Goal: Task Accomplishment & Management: Use online tool/utility

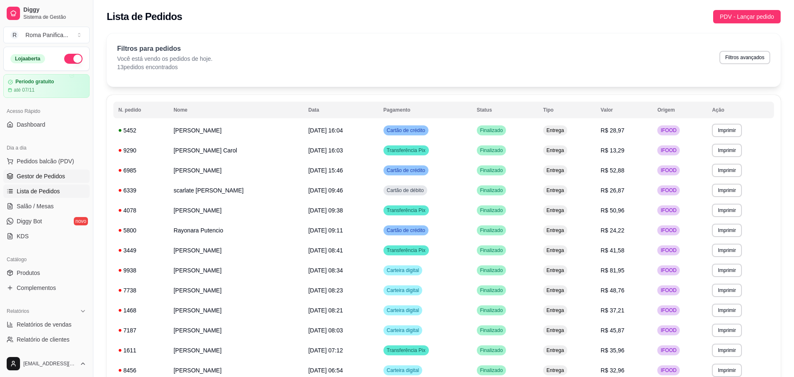
click at [37, 177] on span "Gestor de Pedidos" at bounding box center [41, 176] width 48 height 8
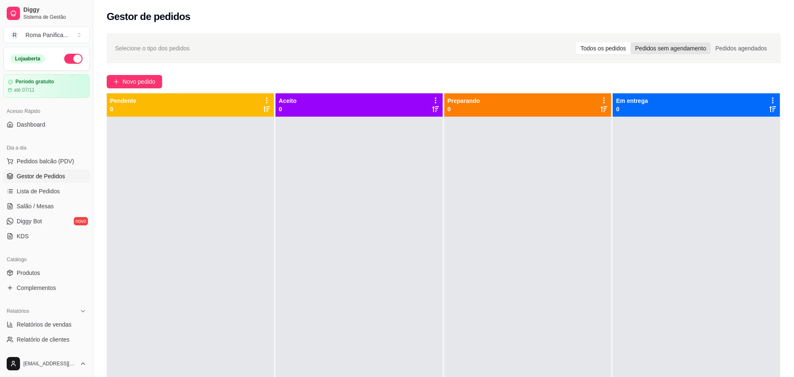
click at [668, 51] on div "Pedidos sem agendamento" at bounding box center [671, 49] width 80 height 12
click at [631, 43] on input "Pedidos sem agendamento" at bounding box center [631, 43] width 0 height 0
click at [607, 46] on div "Todos os pedidos" at bounding box center [603, 49] width 55 height 12
click at [576, 43] on input "Todos os pedidos" at bounding box center [576, 43] width 0 height 0
click at [51, 161] on span "Pedidos balcão (PDV)" at bounding box center [46, 161] width 58 height 8
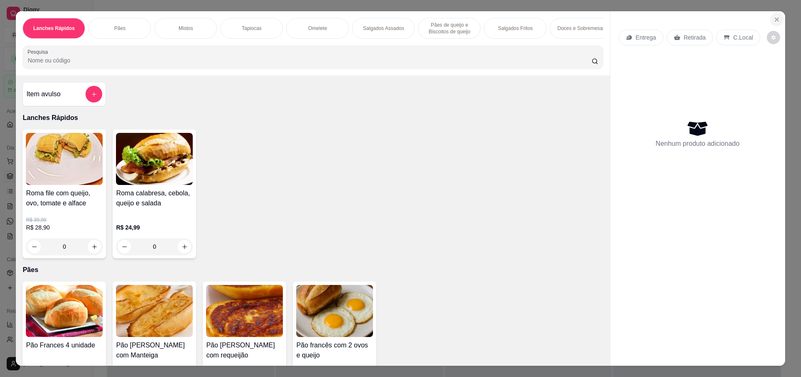
click at [773, 22] on icon "Close" at bounding box center [776, 19] width 7 height 7
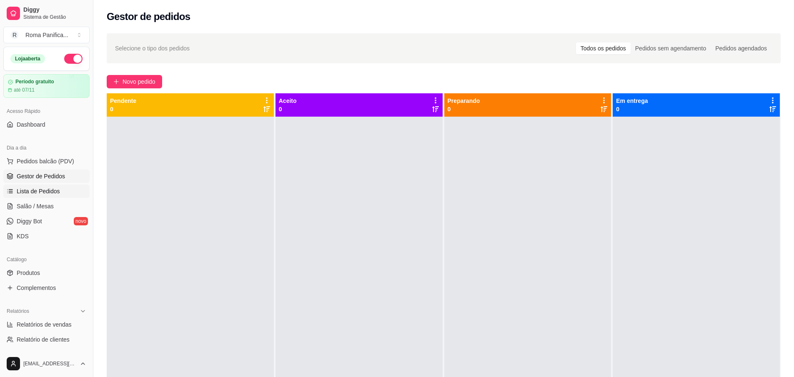
click at [35, 192] on span "Lista de Pedidos" at bounding box center [38, 191] width 43 height 8
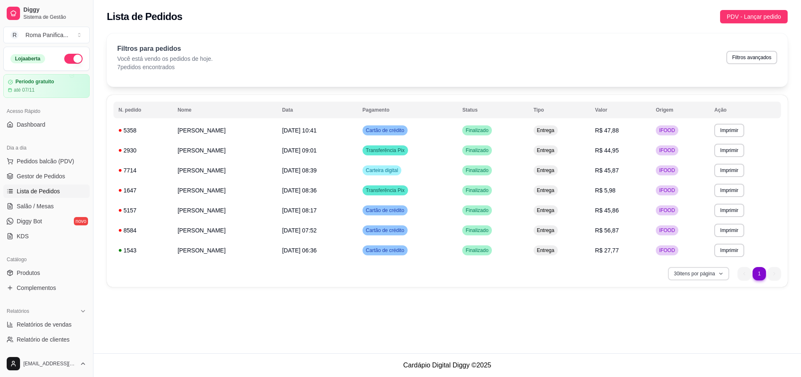
click at [703, 275] on button "30 itens por página" at bounding box center [698, 273] width 61 height 13
click at [685, 352] on span "100 pedidos" at bounding box center [698, 350] width 70 height 8
click at [747, 60] on button "Filtros avançados" at bounding box center [751, 57] width 51 height 13
select select "0"
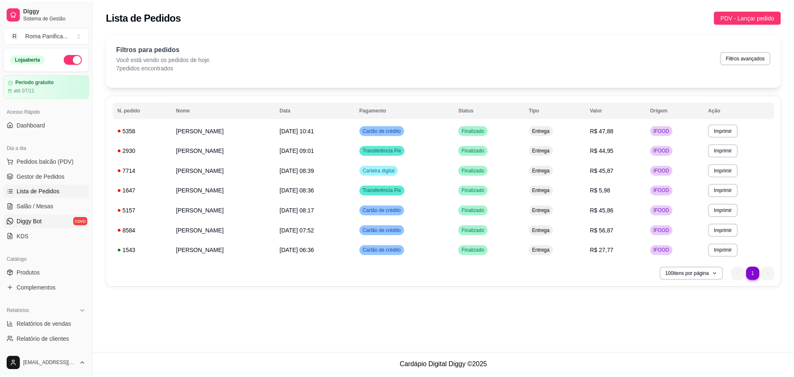
scroll to position [150, 0]
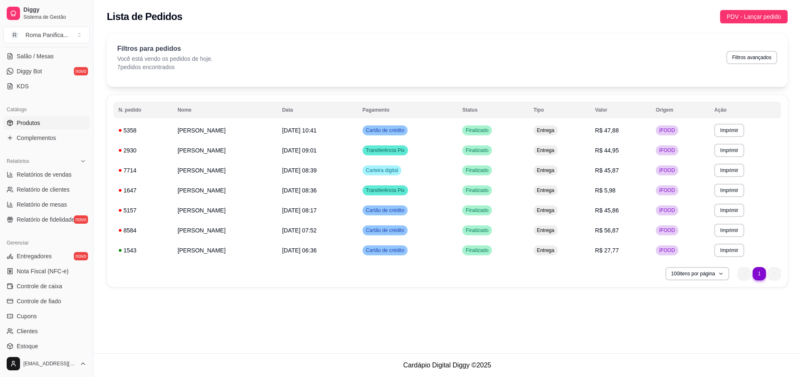
drag, startPoint x: 30, startPoint y: 121, endPoint x: 79, endPoint y: 121, distance: 49.6
click at [30, 122] on span "Produtos" at bounding box center [28, 123] width 23 height 8
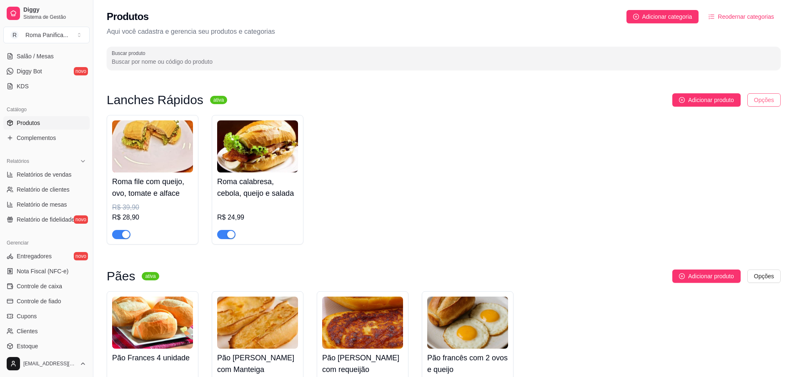
click at [764, 103] on html "Diggy Sistema de Gestão R Roma Panifica ... Loja aberta Período gratuito até 07…" at bounding box center [397, 188] width 794 height 377
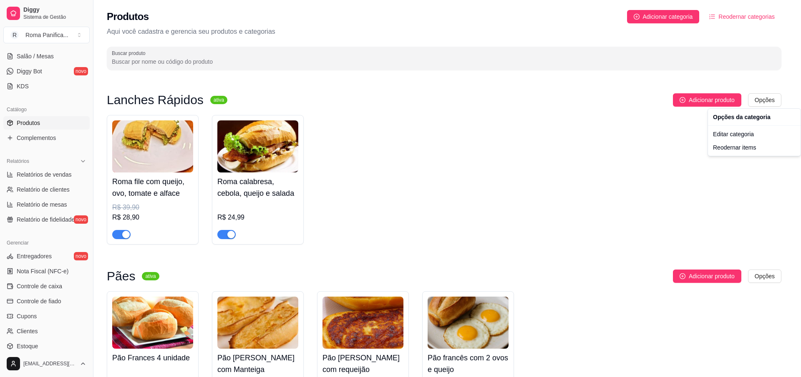
click at [379, 148] on html "Diggy Sistema de Gestão R Roma Panifica ... Loja aberta Período gratuito até 07…" at bounding box center [400, 188] width 801 height 377
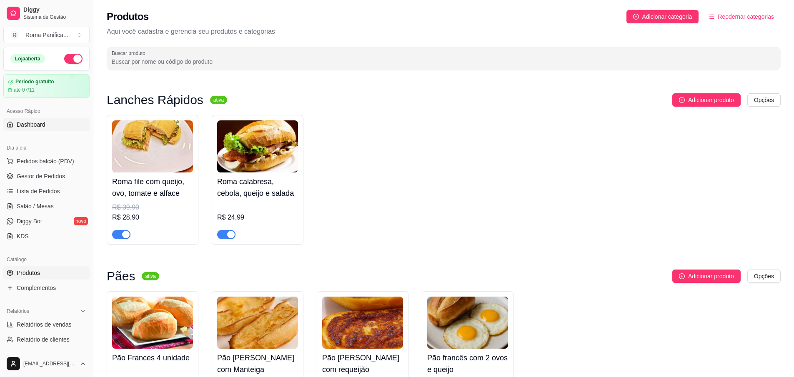
click at [33, 123] on span "Dashboard" at bounding box center [31, 125] width 29 height 8
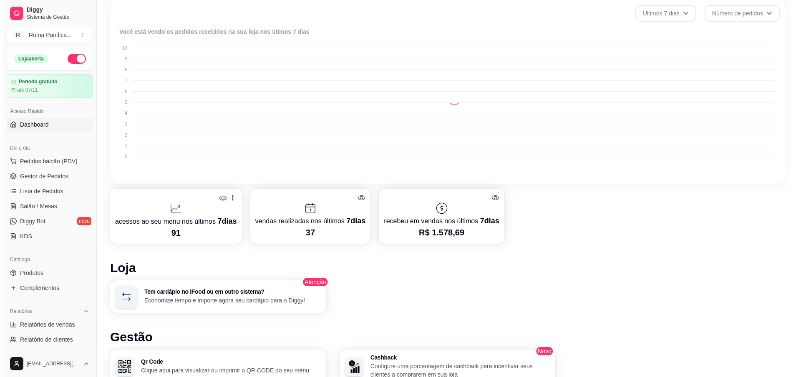
scroll to position [454, 0]
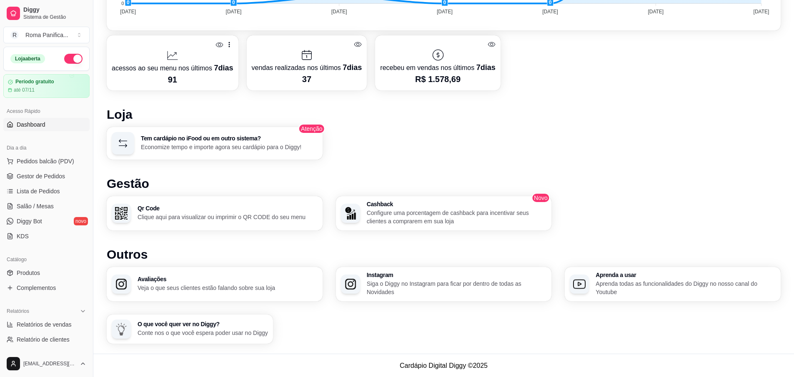
click at [244, 147] on p "Economize tempo e importe agora seu cardápio para o Diggy!" at bounding box center [229, 147] width 177 height 8
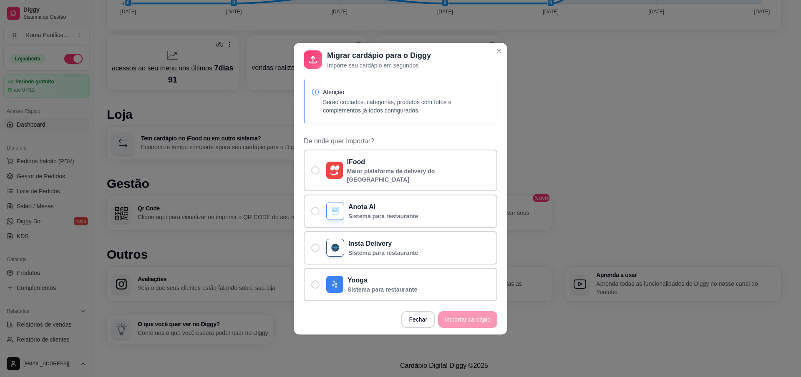
drag, startPoint x: 308, startPoint y: 68, endPoint x: 356, endPoint y: 85, distance: 50.7
click at [308, 65] on icon at bounding box center [313, 60] width 12 height 12
click at [455, 179] on label "iFood Maior plataforma de delivery do Brasil" at bounding box center [401, 171] width 194 height 42
click at [316, 177] on input "iFood Maior plataforma de delivery do Brasil" at bounding box center [313, 174] width 5 height 5
radio input "true"
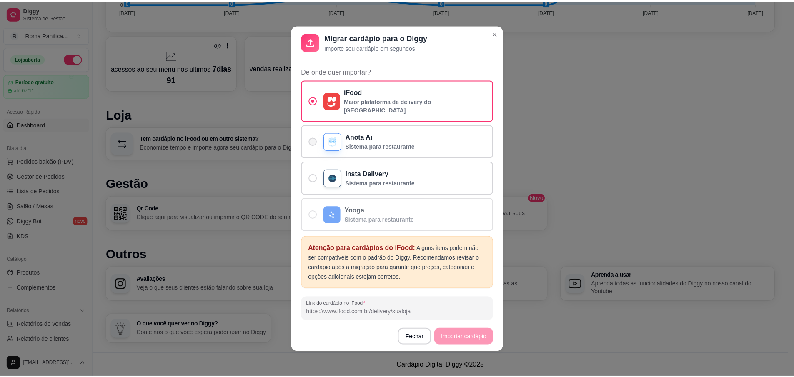
scroll to position [73, 0]
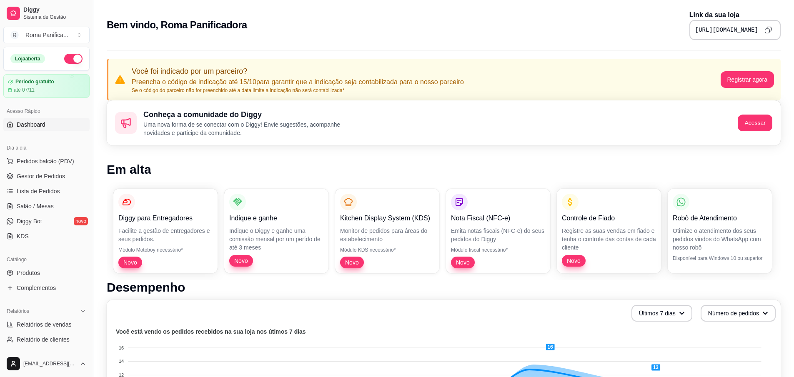
click at [772, 31] on icon "Copy to clipboard" at bounding box center [769, 30] width 8 height 8
click at [41, 223] on span "Diggy Bot" at bounding box center [29, 221] width 25 height 8
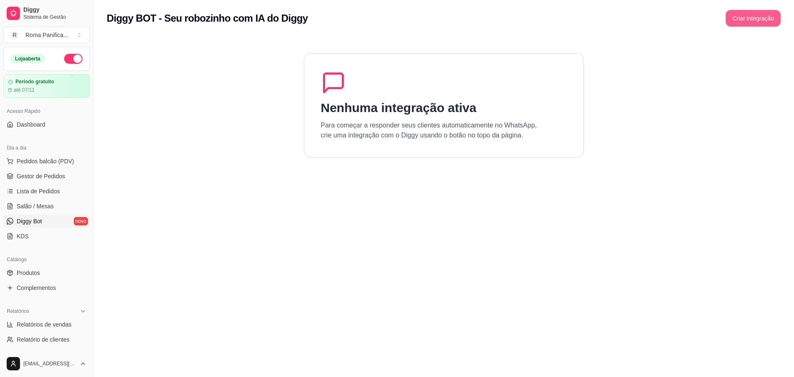
click at [748, 17] on button "Criar integração" at bounding box center [753, 18] width 55 height 17
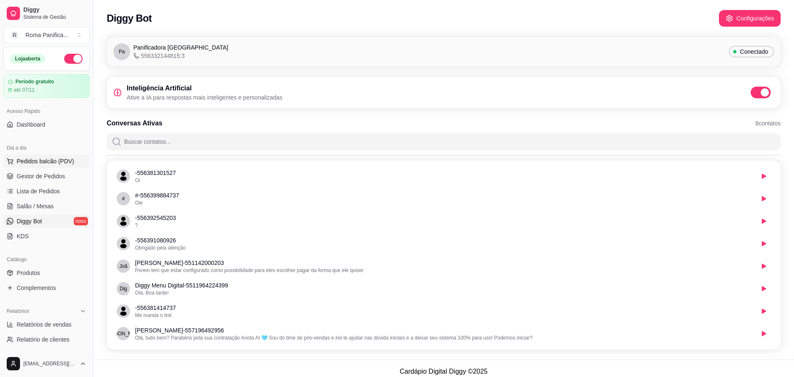
click at [40, 163] on span "Pedidos balcão (PDV)" at bounding box center [46, 161] width 58 height 8
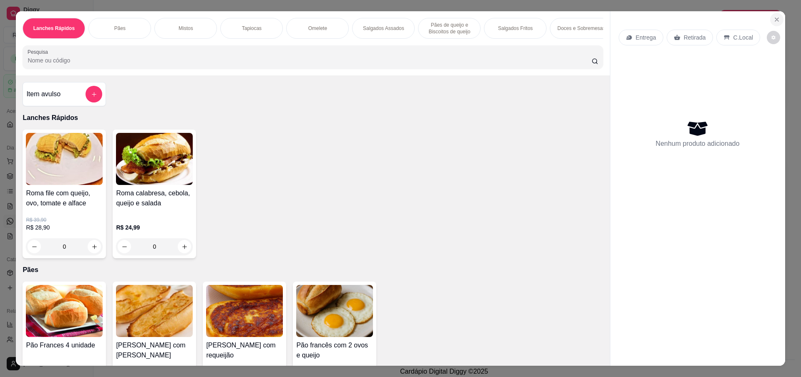
click at [773, 20] on icon "Close" at bounding box center [776, 19] width 7 height 7
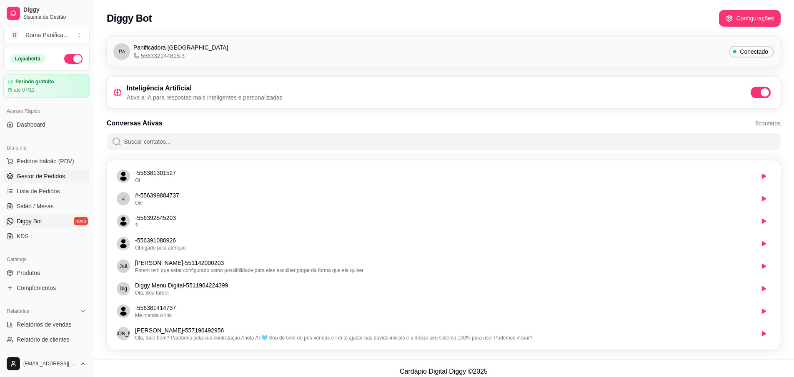
click at [42, 180] on span "Gestor de Pedidos" at bounding box center [41, 176] width 48 height 8
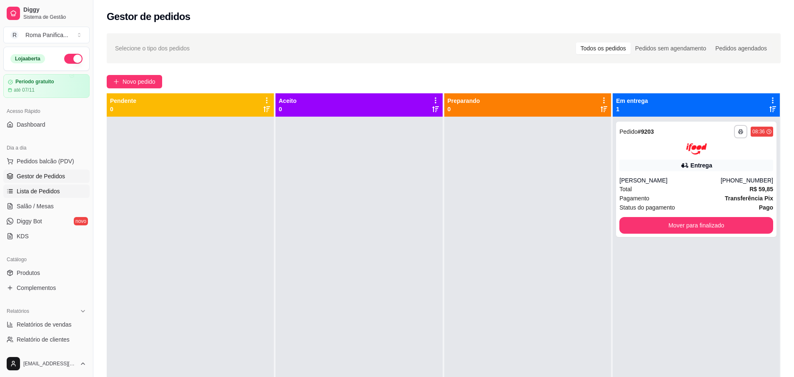
click at [53, 190] on span "Lista de Pedidos" at bounding box center [38, 191] width 43 height 8
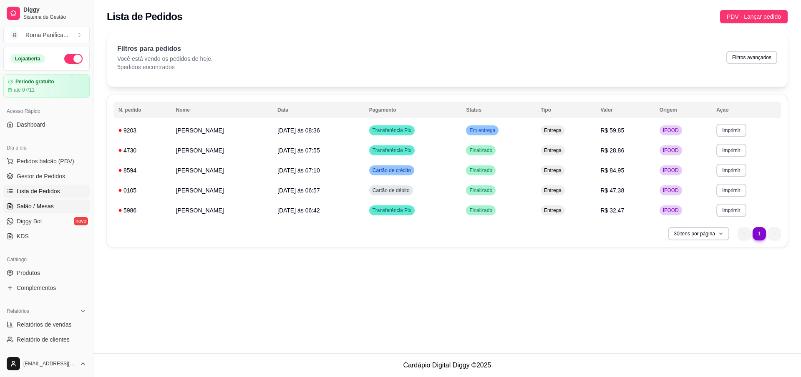
click at [35, 207] on span "Salão / Mesas" at bounding box center [35, 206] width 37 height 8
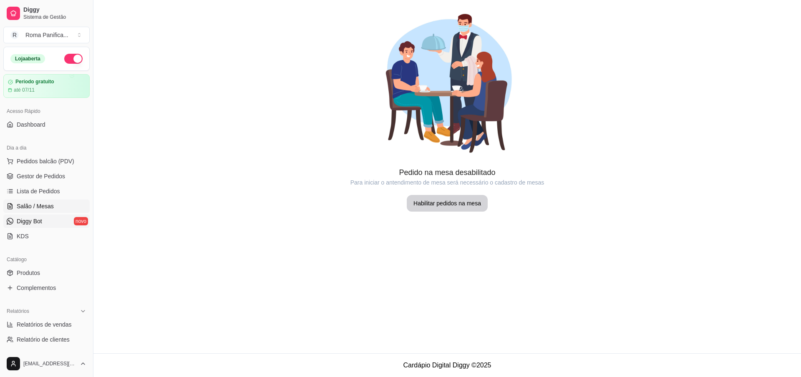
click at [59, 222] on link "Diggy Bot novo" at bounding box center [46, 221] width 86 height 13
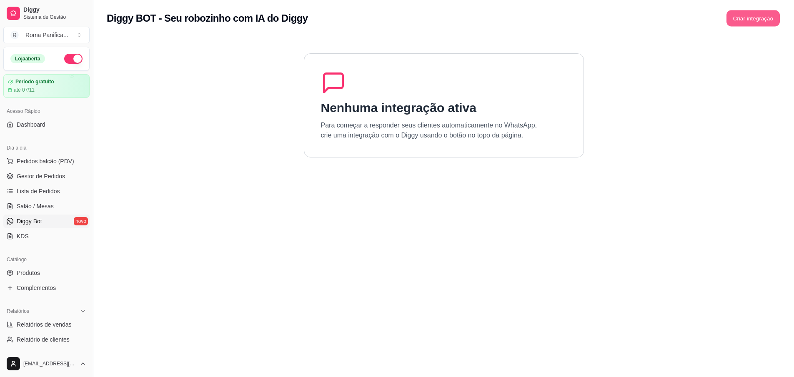
click at [742, 13] on button "Criar integração" at bounding box center [753, 18] width 53 height 16
click at [749, 18] on button "Criar integração" at bounding box center [753, 18] width 55 height 17
click at [766, 10] on button "Criar integração" at bounding box center [753, 18] width 53 height 16
click at [760, 21] on button "Criar integração" at bounding box center [753, 18] width 53 height 16
click at [741, 20] on button "Criar integração" at bounding box center [753, 18] width 53 height 16
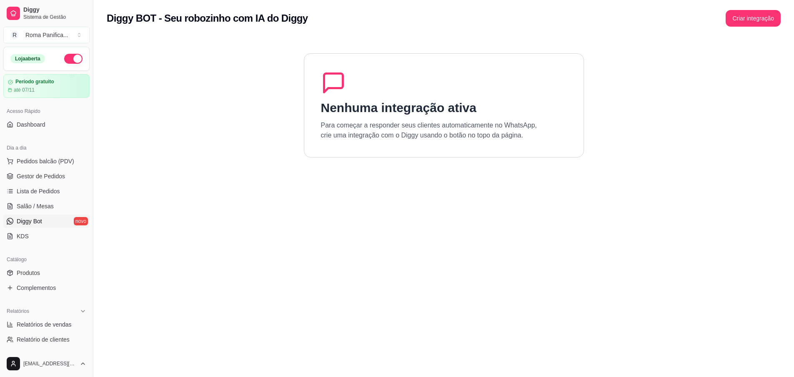
click at [50, 103] on div "Acesso Rápido Dashboard" at bounding box center [46, 117] width 93 height 33
click at [50, 122] on link "Dashboard" at bounding box center [46, 124] width 86 height 13
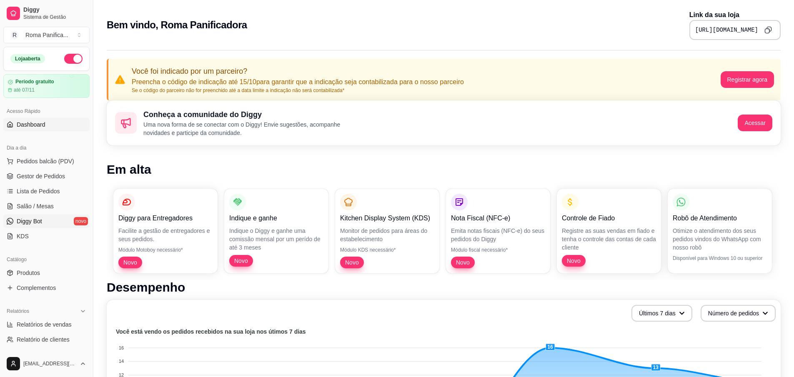
click at [73, 215] on link "Diggy Bot novo" at bounding box center [46, 221] width 86 height 13
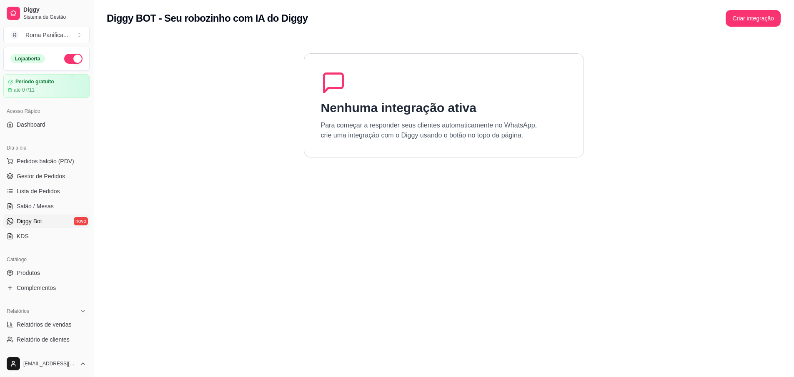
click at [759, 23] on button "Criar integração" at bounding box center [753, 18] width 55 height 17
click at [752, 15] on button "Criar integração" at bounding box center [753, 18] width 53 height 16
click at [756, 14] on button "Criar integração" at bounding box center [753, 18] width 55 height 17
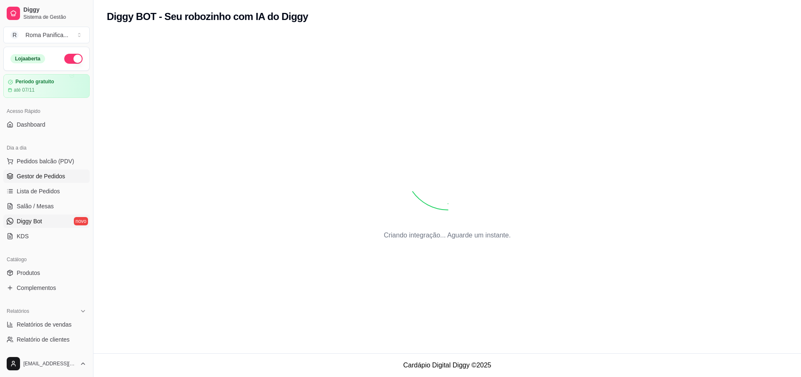
click at [43, 178] on span "Gestor de Pedidos" at bounding box center [41, 176] width 48 height 8
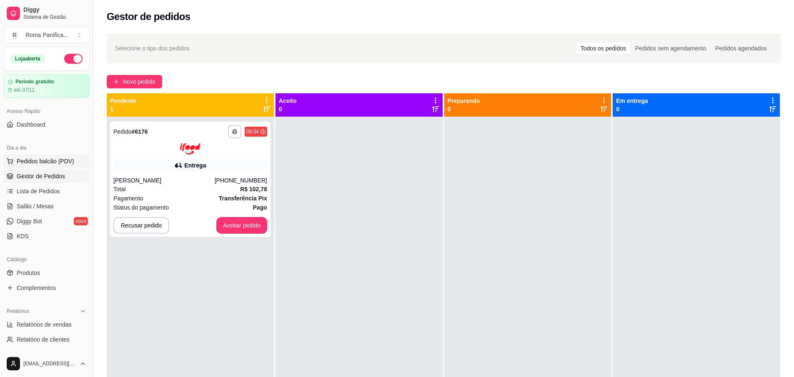
click at [46, 160] on span "Pedidos balcão (PDV)" at bounding box center [46, 161] width 58 height 8
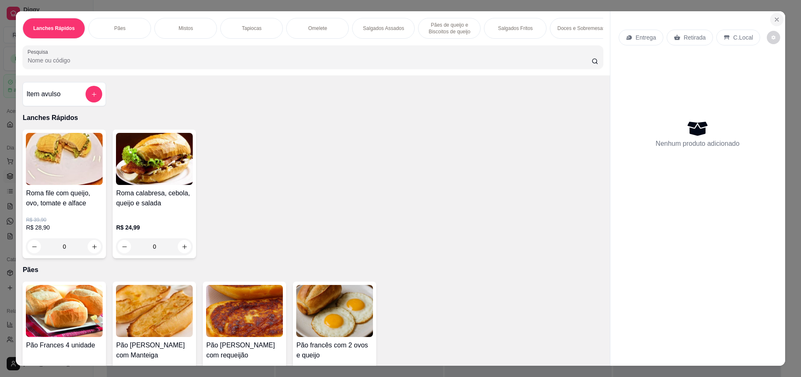
click at [775, 19] on icon "Close" at bounding box center [776, 19] width 3 height 3
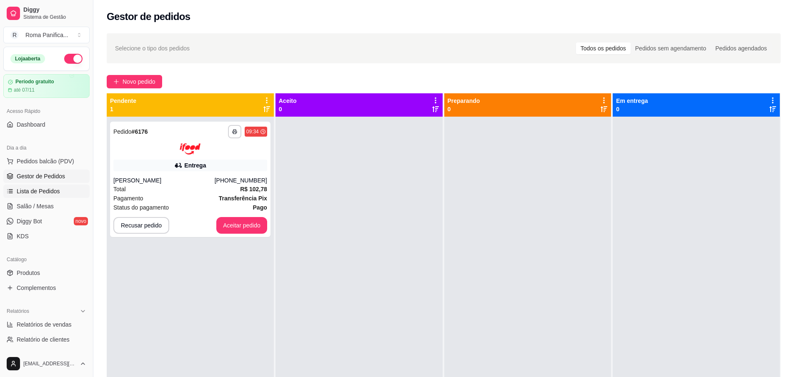
click at [31, 193] on span "Lista de Pedidos" at bounding box center [38, 191] width 43 height 8
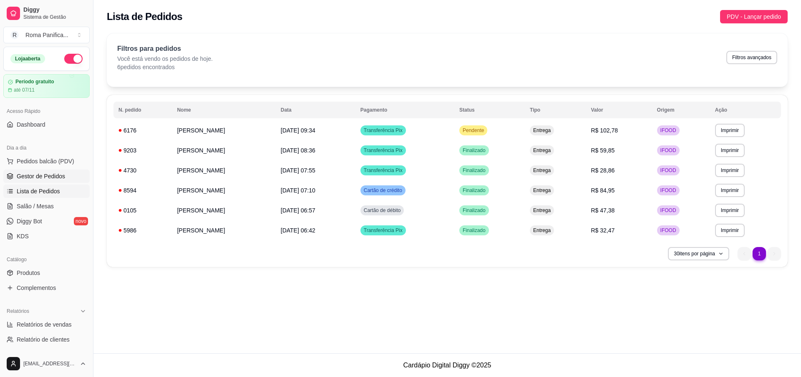
click at [49, 182] on link "Gestor de Pedidos" at bounding box center [46, 176] width 86 height 13
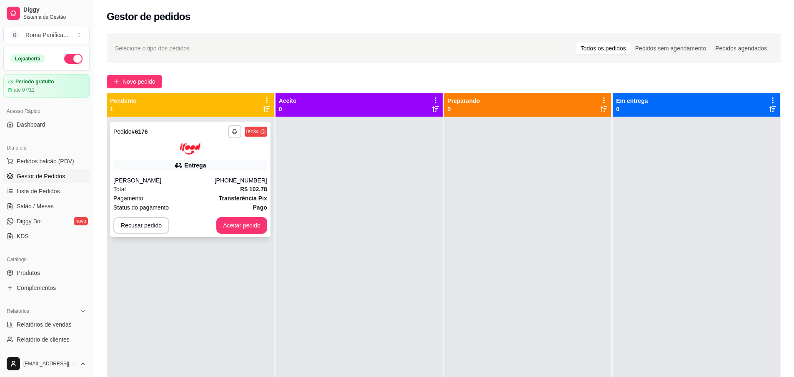
click at [203, 185] on div "Total R$ 102,78" at bounding box center [190, 189] width 154 height 9
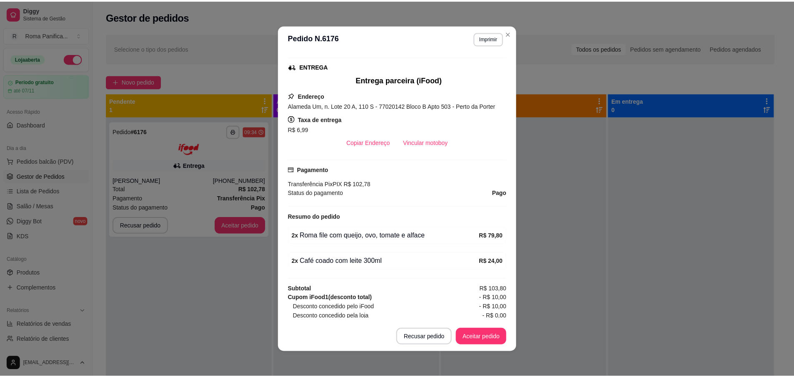
scroll to position [187, 0]
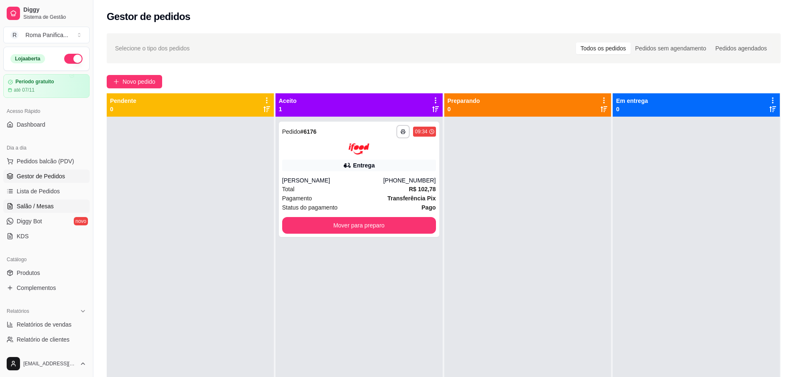
click at [35, 209] on span "Salão / Mesas" at bounding box center [35, 206] width 37 height 8
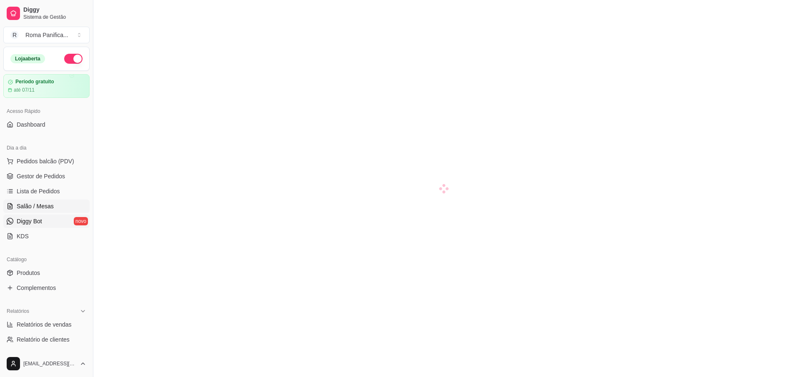
click at [36, 221] on span "Diggy Bot" at bounding box center [29, 221] width 25 height 8
